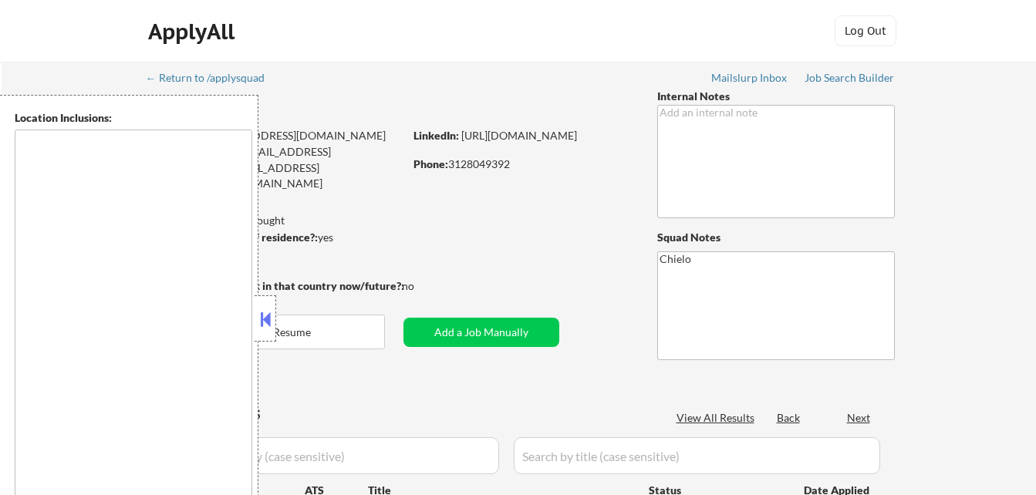
type textarea "[US_STATE][GEOGRAPHIC_DATA], [GEOGRAPHIC_DATA][US_STATE], [GEOGRAPHIC_DATA] [GE…"
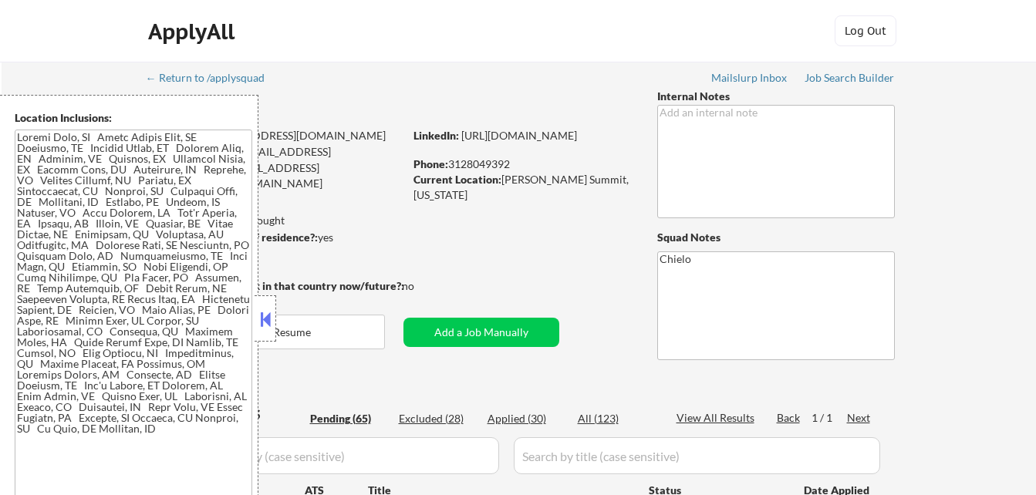
select select ""pending""
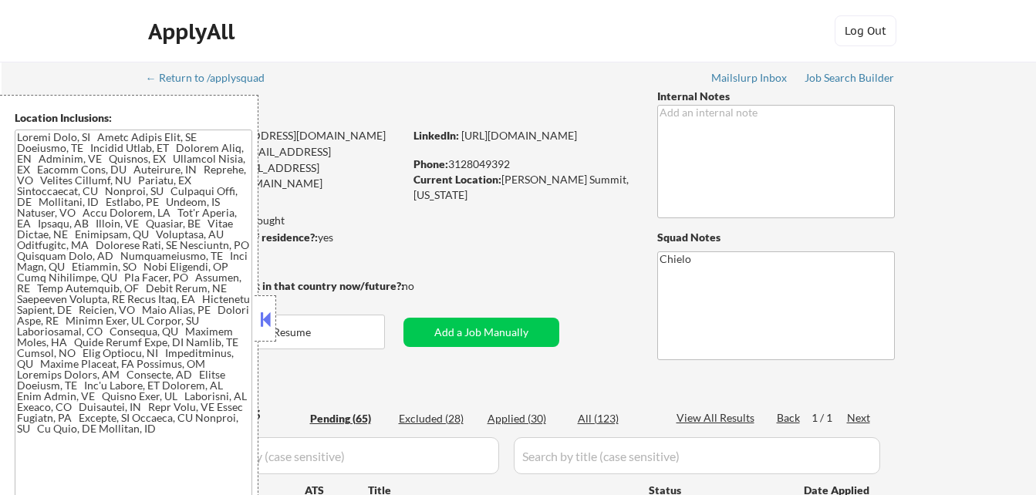
select select ""pending""
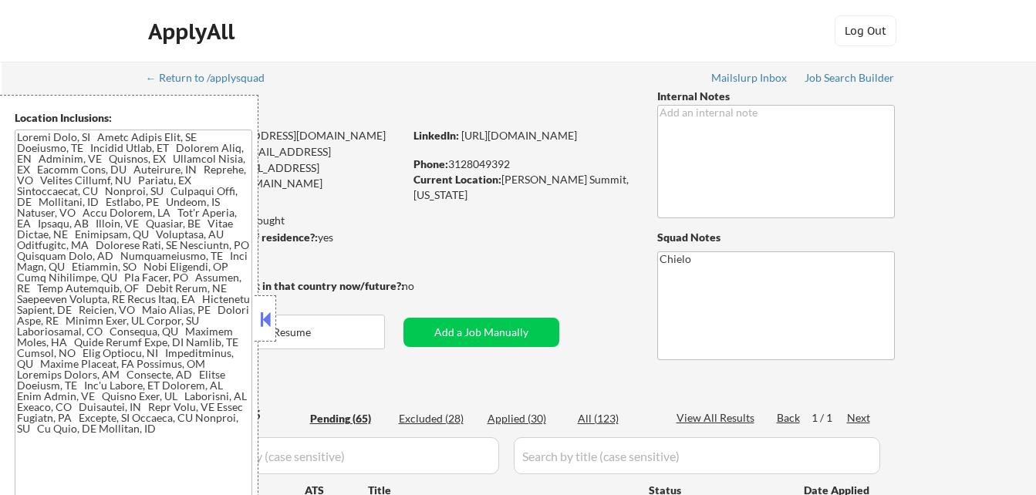
select select ""pending""
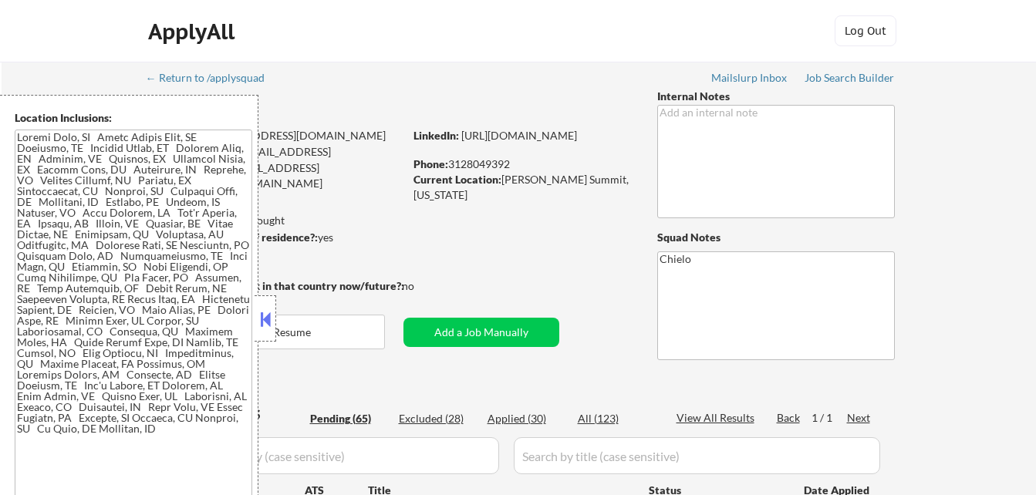
select select ""pending""
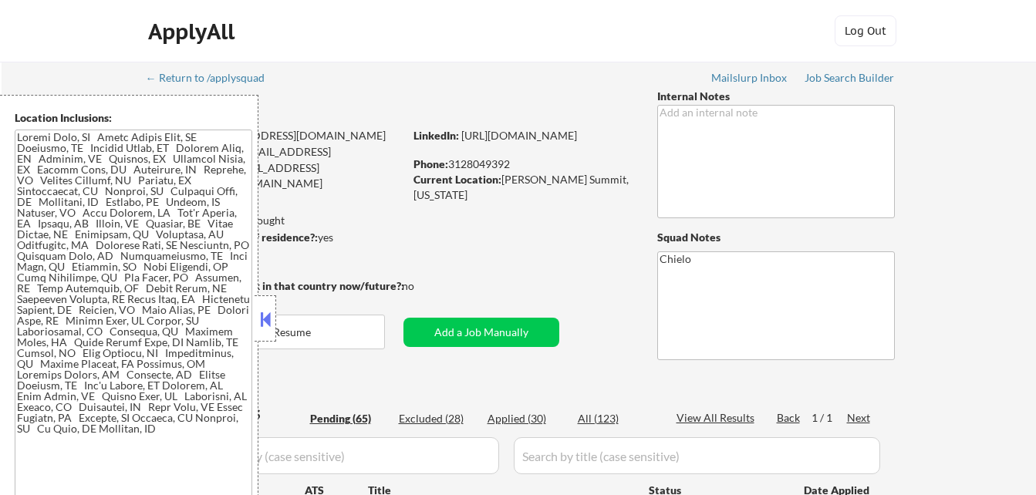
select select ""pending""
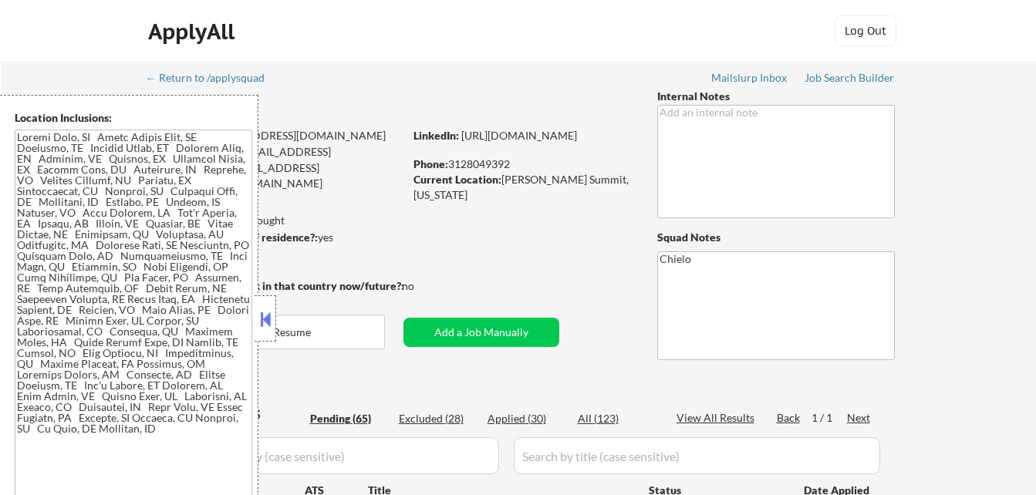
select select ""pending""
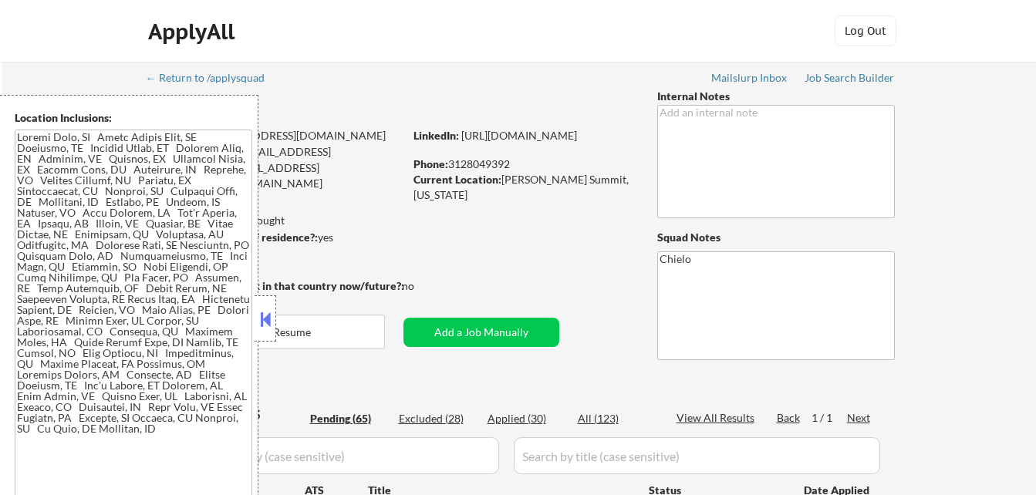
select select ""pending""
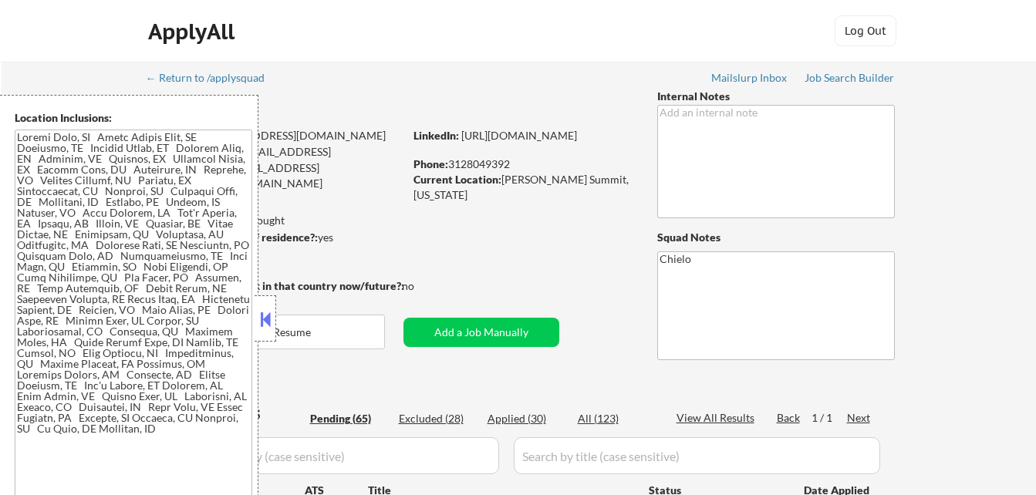
select select ""pending""
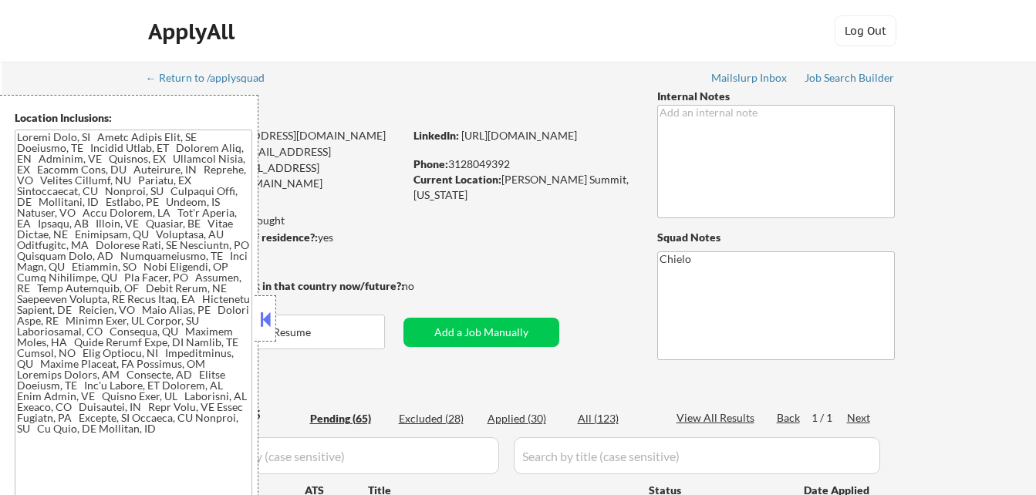
select select ""pending""
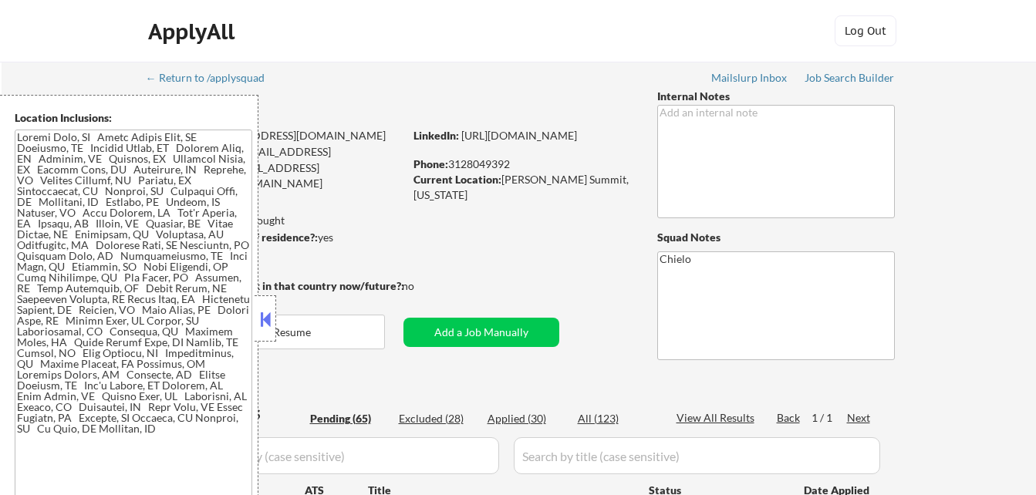
select select ""pending""
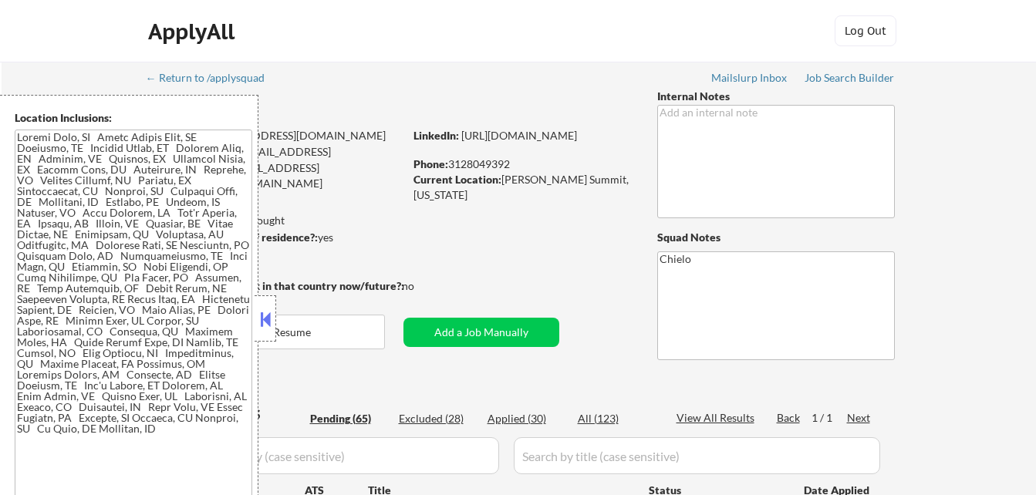
select select ""pending""
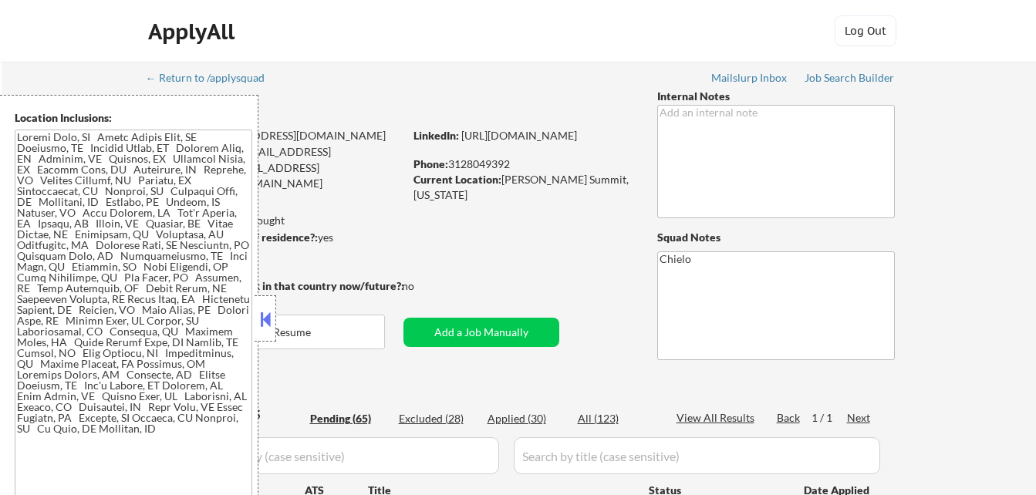
select select ""pending""
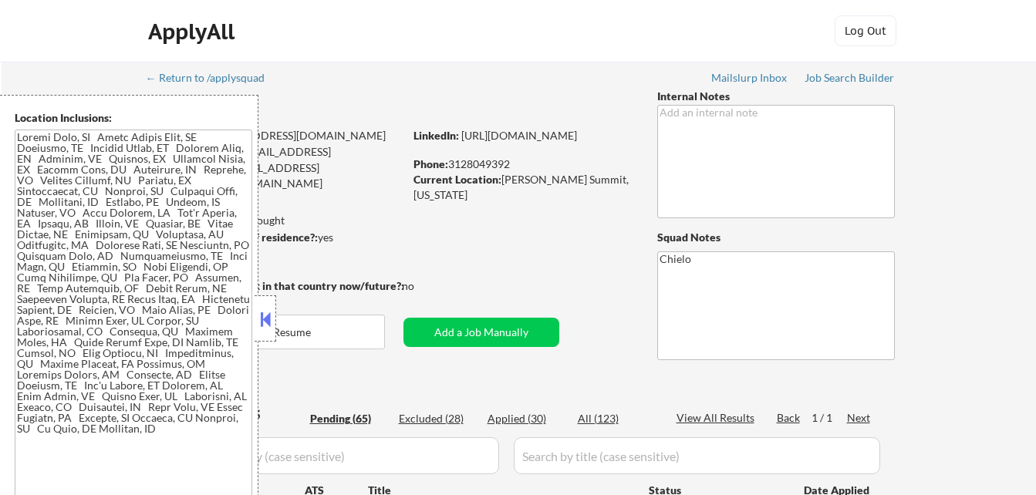
select select ""pending""
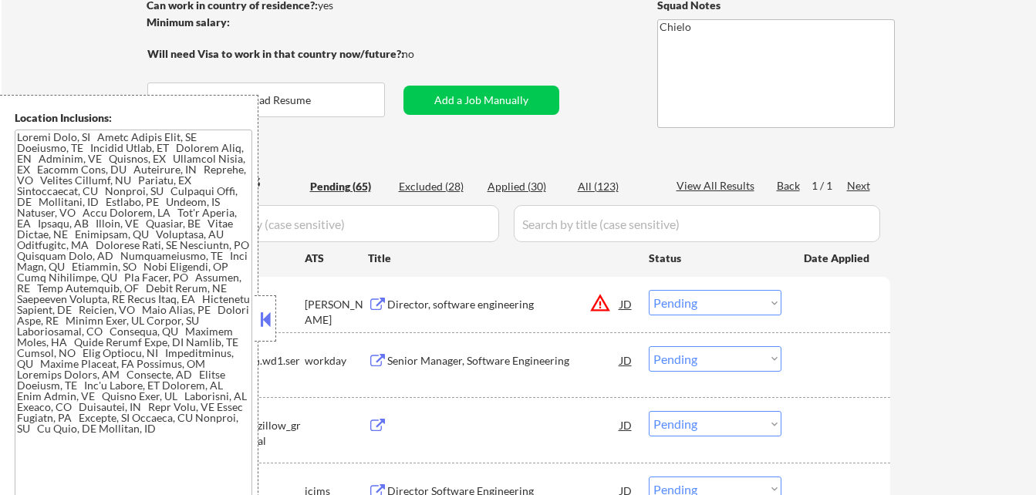
scroll to position [309, 0]
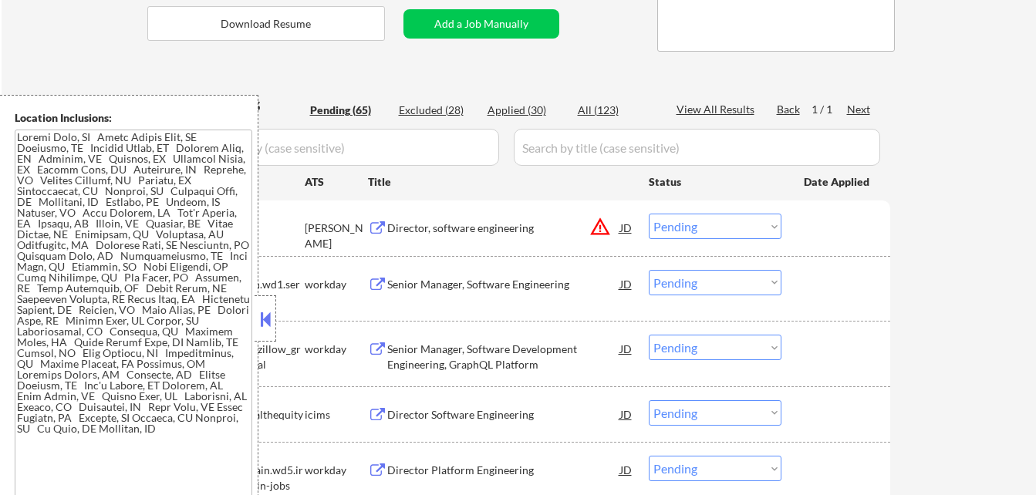
click at [265, 304] on div at bounding box center [266, 318] width 22 height 46
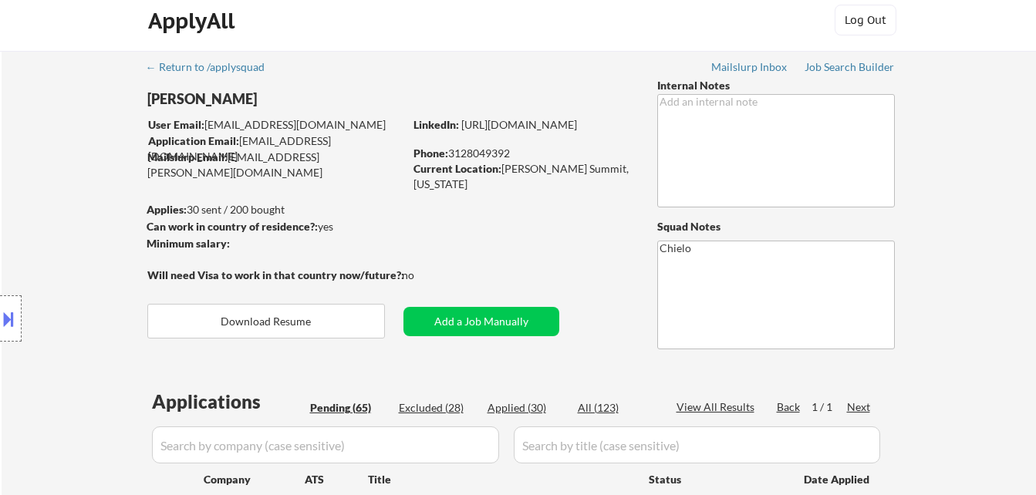
scroll to position [0, 0]
